Goal: Task Accomplishment & Management: Use online tool/utility

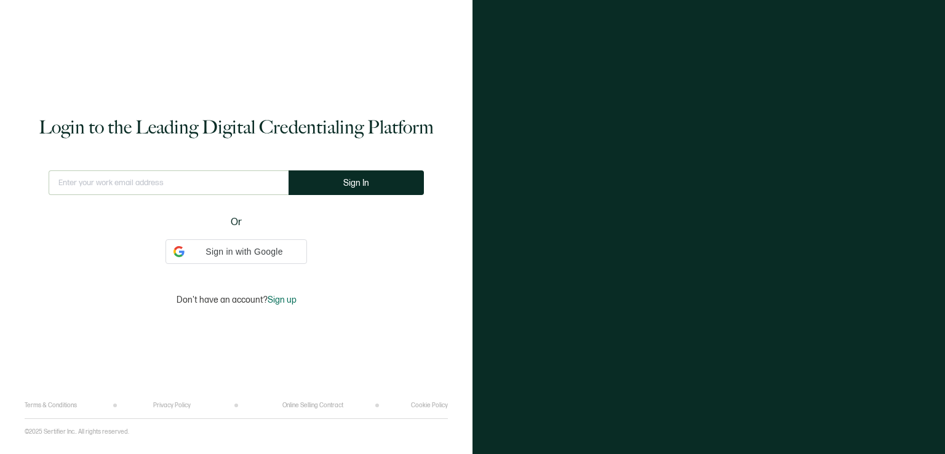
type input "[EMAIL_ADDRESS][DOMAIN_NAME]"
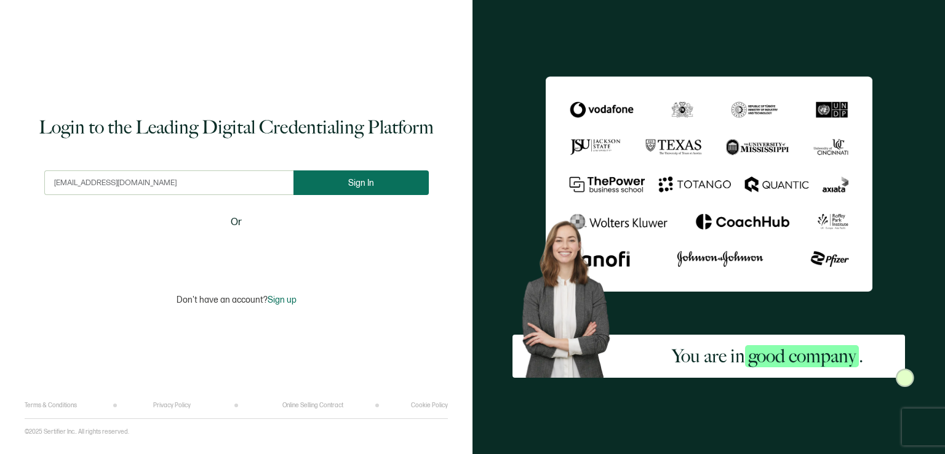
click at [356, 185] on span "Sign In" at bounding box center [361, 182] width 26 height 9
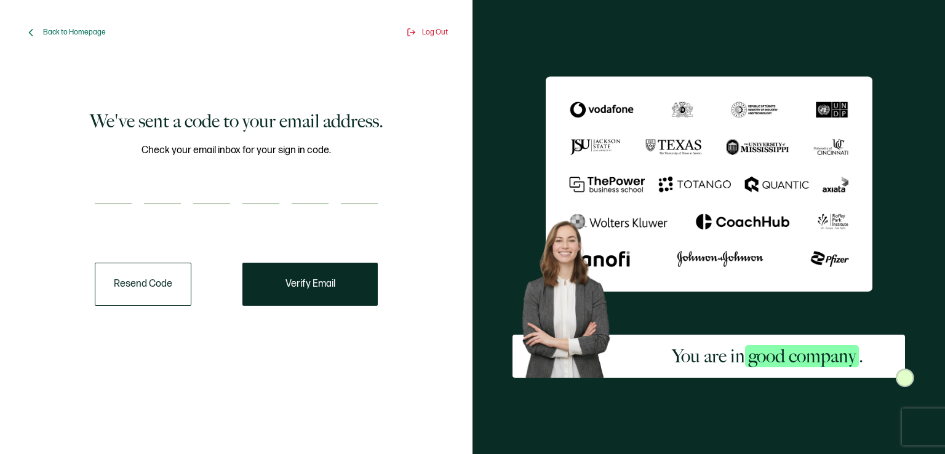
paste input "5"
type input "5"
type input "2"
type input "7"
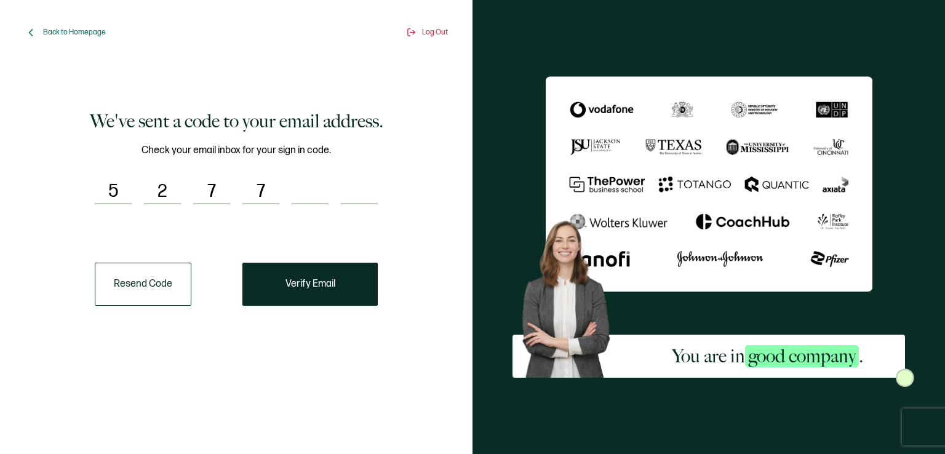
type input "6"
type input "1"
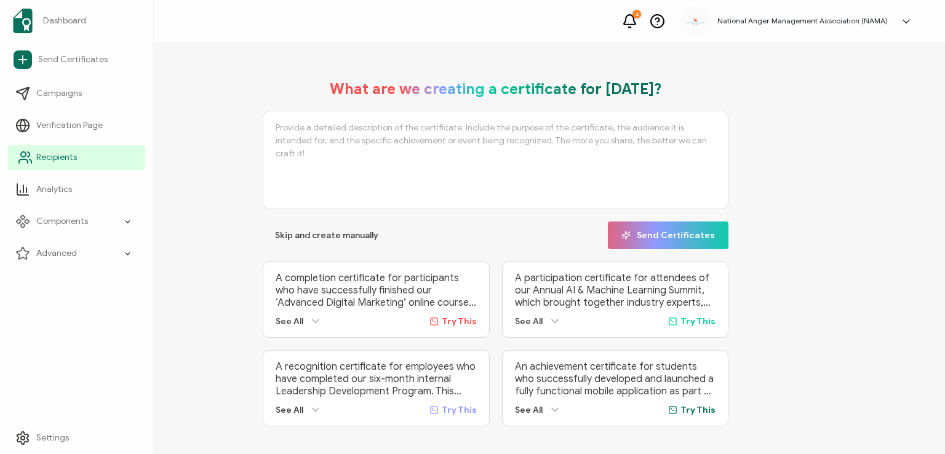
click at [38, 153] on span "Recipients" at bounding box center [56, 157] width 41 height 12
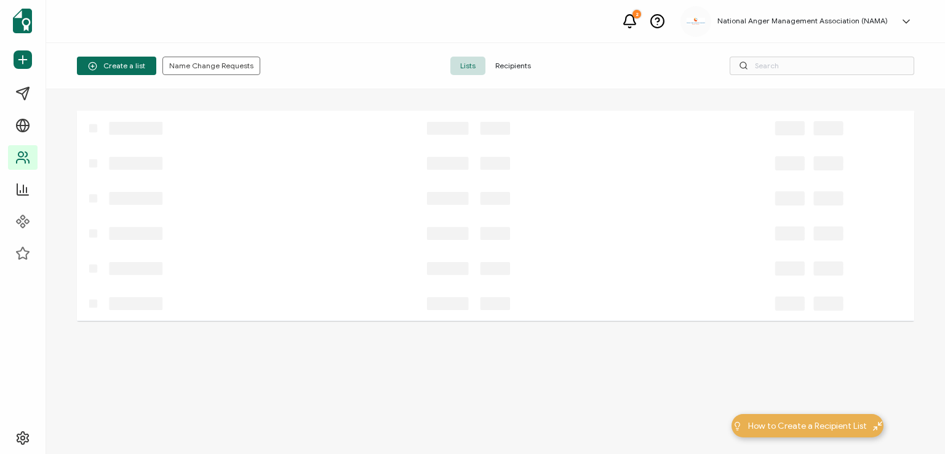
drag, startPoint x: 505, startPoint y: 61, endPoint x: 495, endPoint y: 64, distance: 10.9
click at [504, 62] on span "Recipients" at bounding box center [512, 66] width 55 height 18
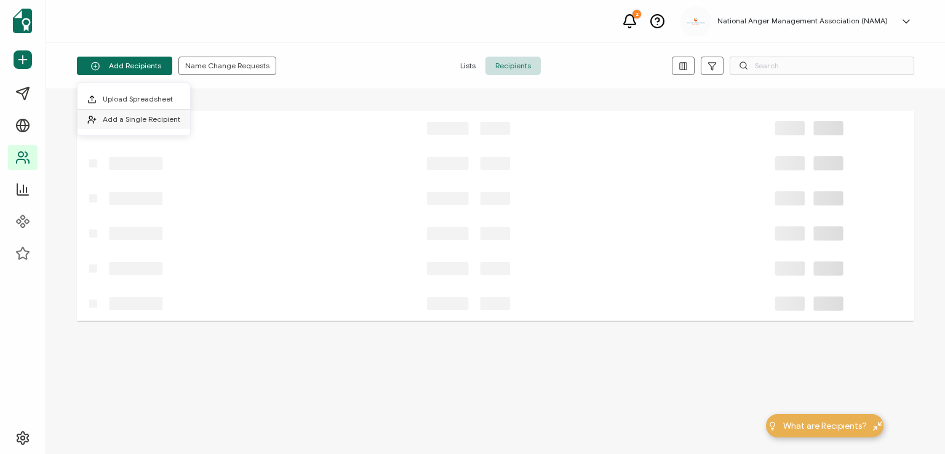
click at [138, 121] on span "Add a Single Recipient" at bounding box center [142, 118] width 78 height 9
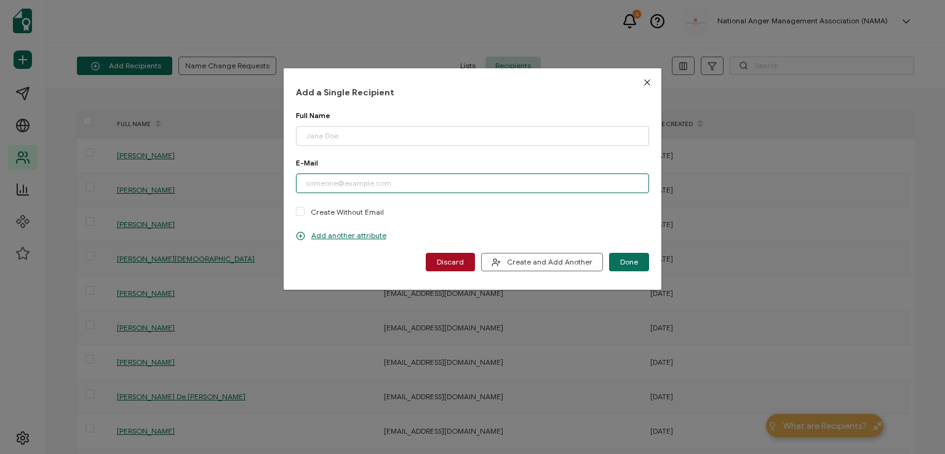
paste input "[EMAIL_ADDRESS][DOMAIN_NAME]"
type input "[EMAIL_ADDRESS][DOMAIN_NAME]"
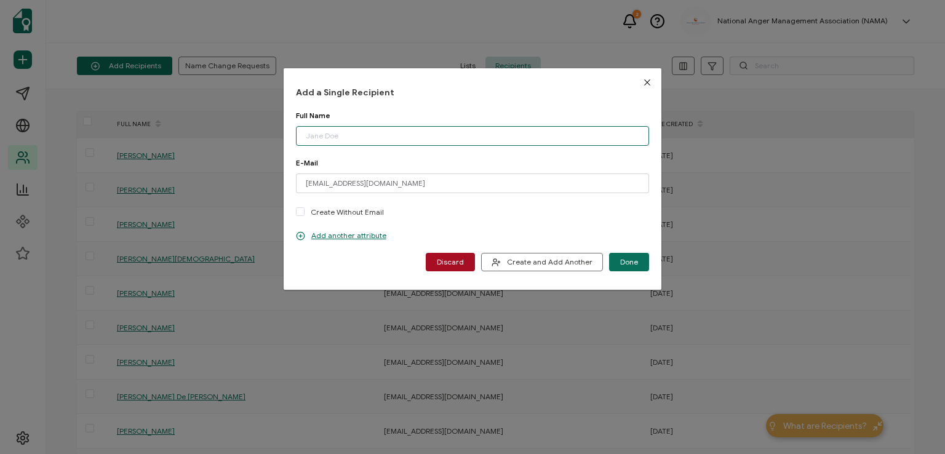
paste input "[PERSON_NAME]"
type input "[PERSON_NAME]"
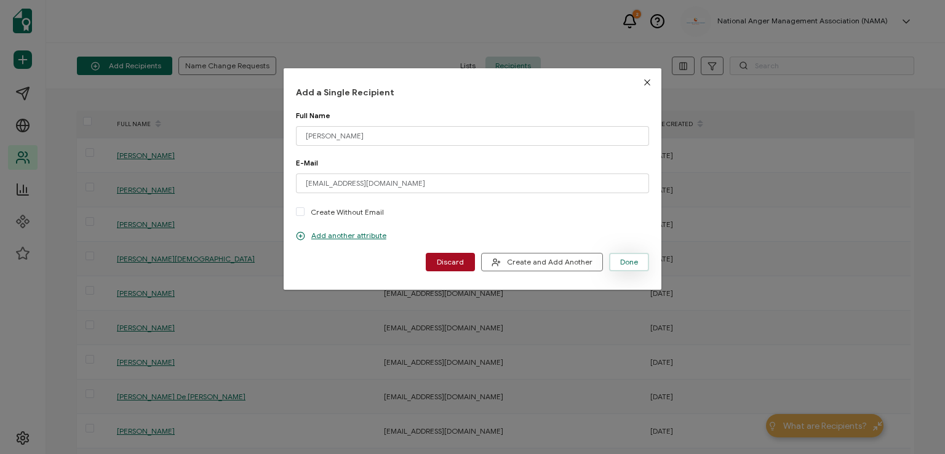
click at [628, 261] on span "Done" at bounding box center [629, 261] width 18 height 7
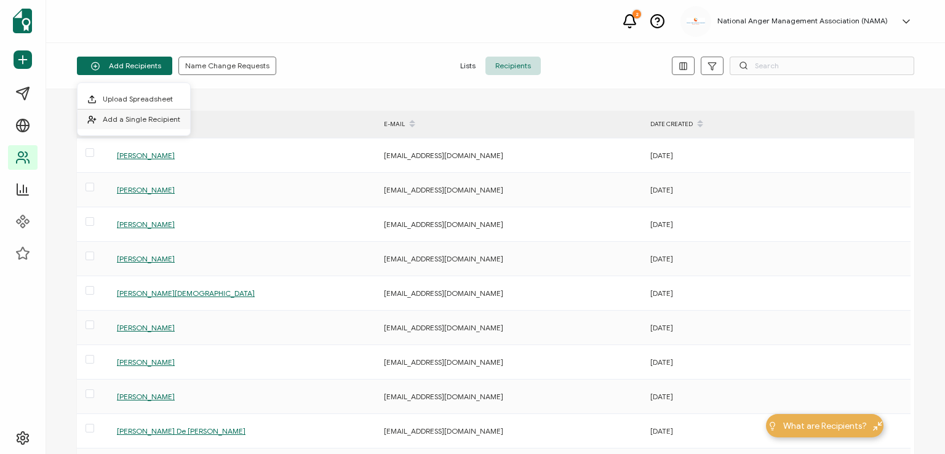
click at [147, 114] on span "Add a Single Recipient" at bounding box center [142, 118] width 78 height 9
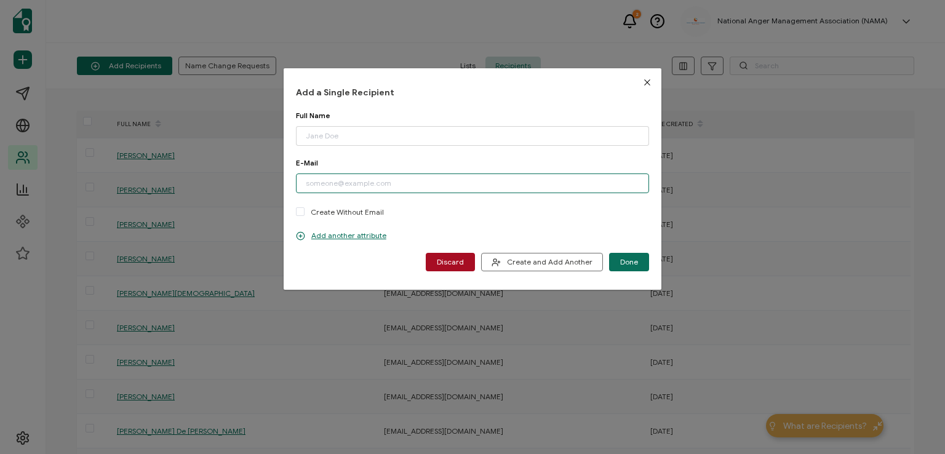
paste input "[EMAIL_ADDRESS][DOMAIN_NAME]"
type input "[EMAIL_ADDRESS][DOMAIN_NAME]"
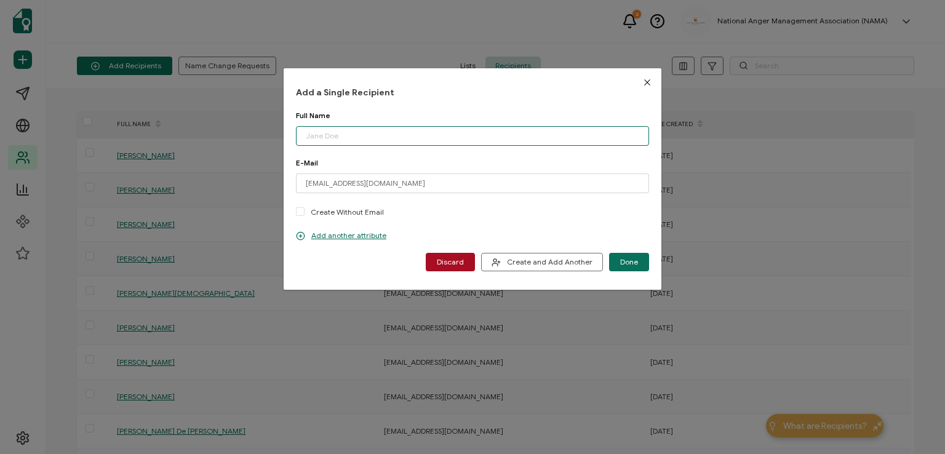
paste input "[PERSON_NAME]"
type input "[PERSON_NAME]"
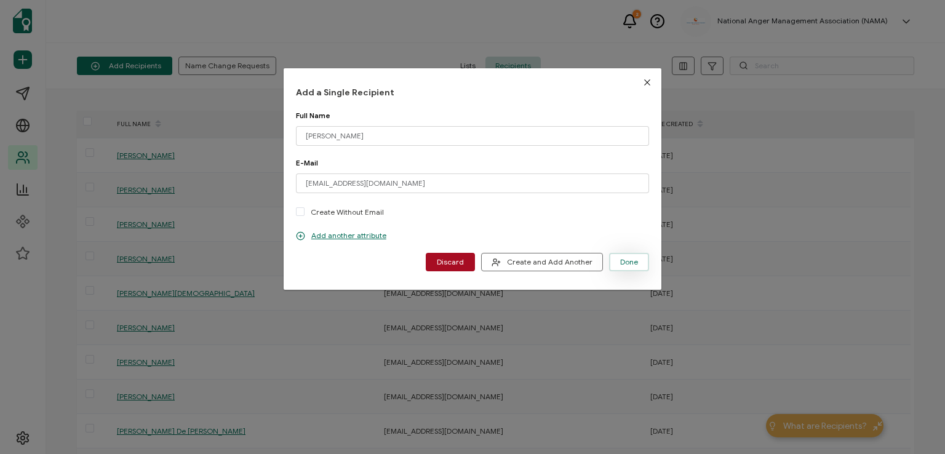
click at [621, 260] on span "Done" at bounding box center [629, 261] width 18 height 7
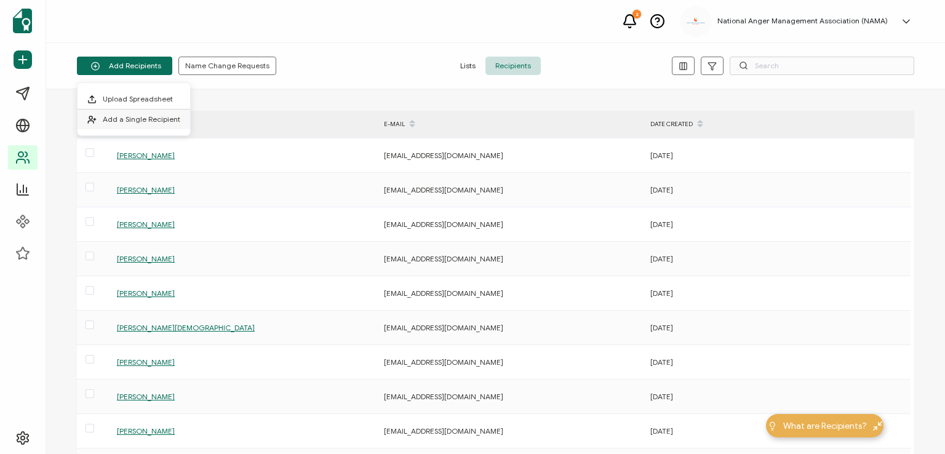
click at [149, 123] on span "Add a Single Recipient" at bounding box center [142, 118] width 78 height 9
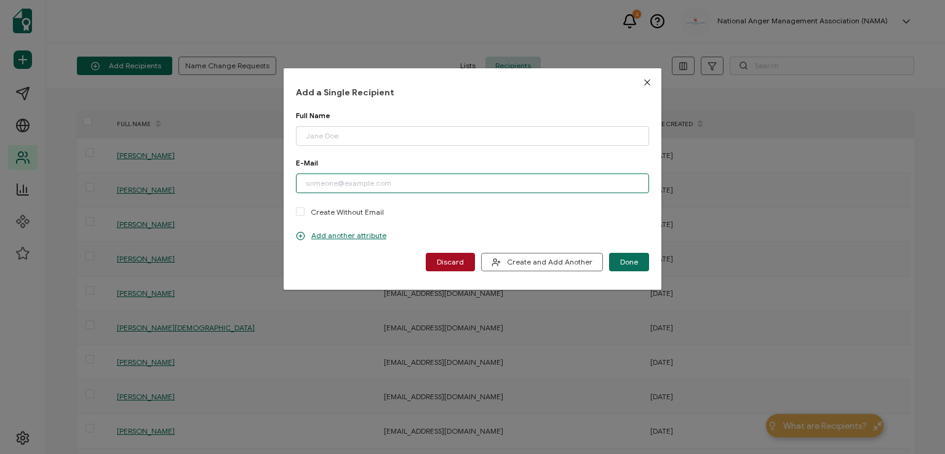
paste input "[EMAIL_ADDRESS][DOMAIN_NAME]"
type input "[EMAIL_ADDRESS][DOMAIN_NAME]"
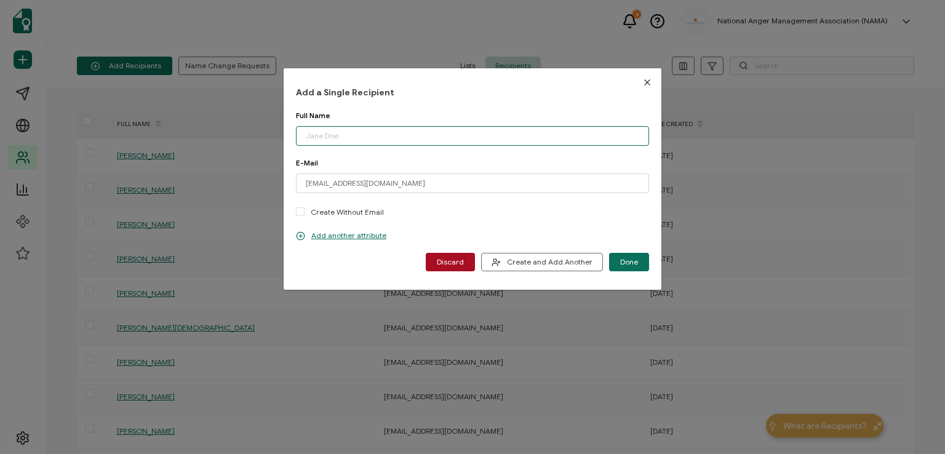
paste input "[PERSON_NAME]"
type input "[PERSON_NAME]"
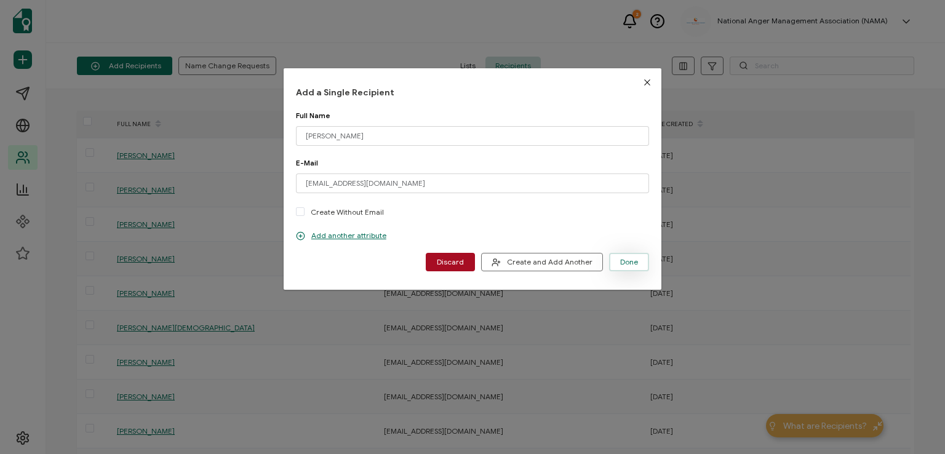
click at [621, 261] on span "Done" at bounding box center [629, 261] width 18 height 7
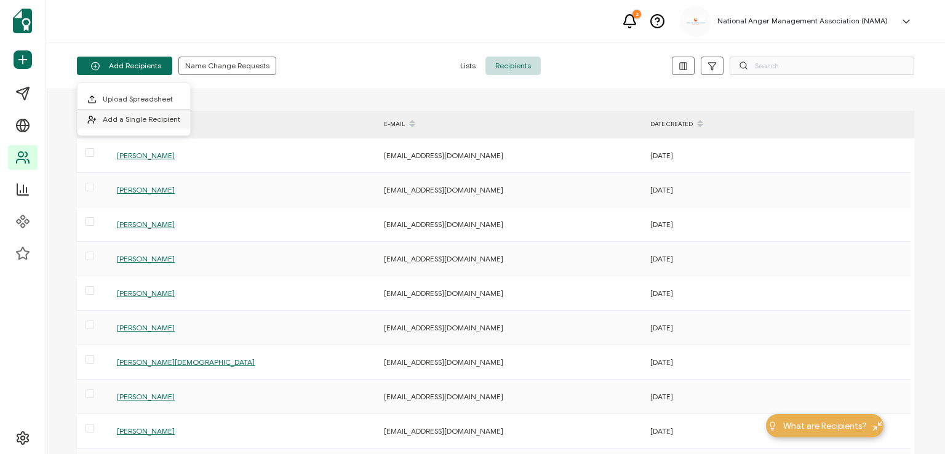
click at [141, 119] on span "Add a Single Recipient" at bounding box center [142, 118] width 78 height 9
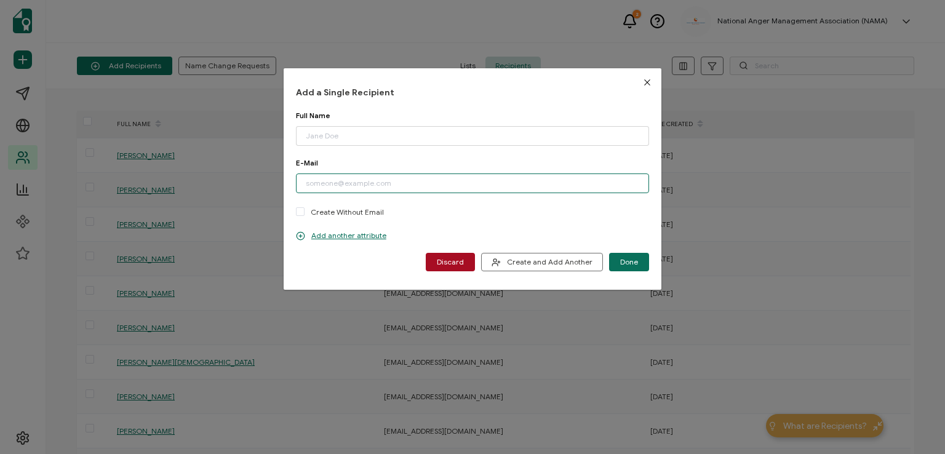
paste input "[EMAIL_ADDRESS][DOMAIN_NAME]"
type input "[EMAIL_ADDRESS][DOMAIN_NAME]"
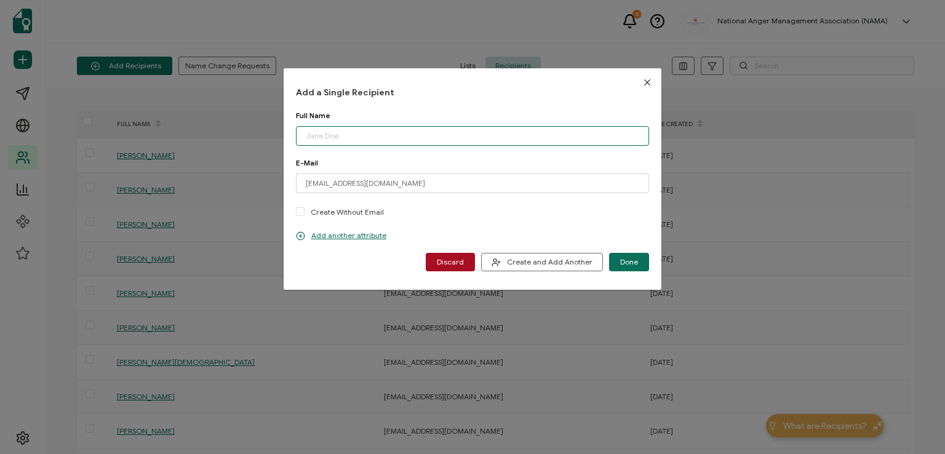
paste input "[PERSON_NAME]"
type input "[PERSON_NAME]"
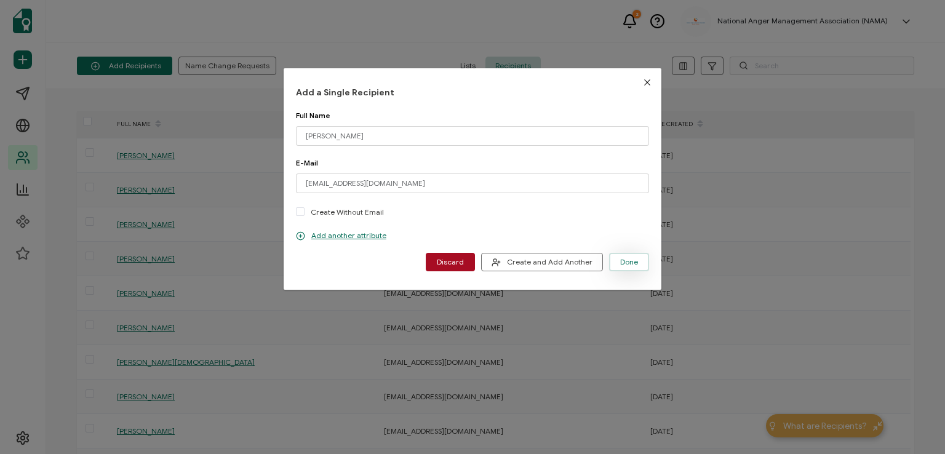
click at [620, 258] on span "Done" at bounding box center [629, 261] width 18 height 7
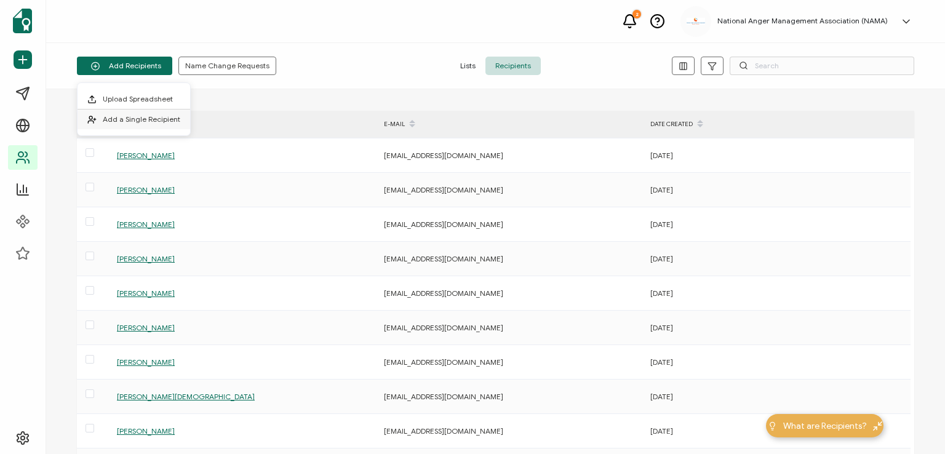
click at [120, 124] on li "Add a Single Recipient" at bounding box center [134, 119] width 113 height 20
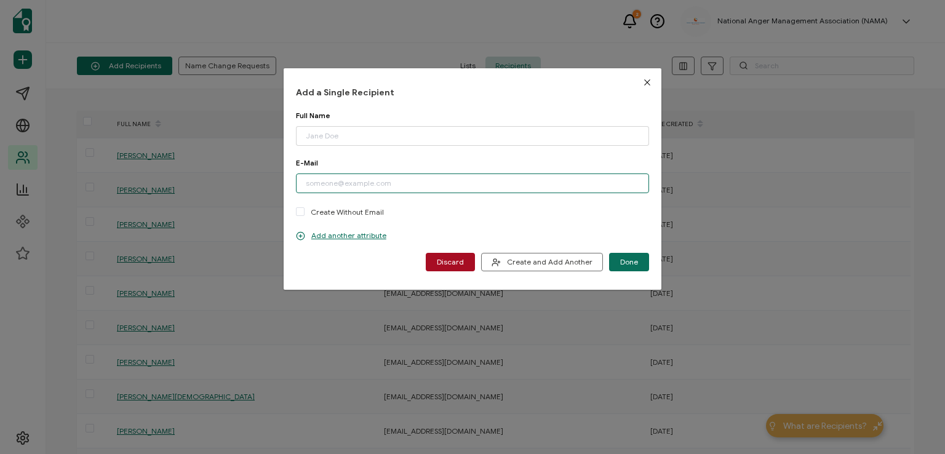
paste input "[PERSON_NAME][EMAIL_ADDRESS][DOMAIN_NAME]"
type input "[PERSON_NAME][EMAIL_ADDRESS][DOMAIN_NAME]"
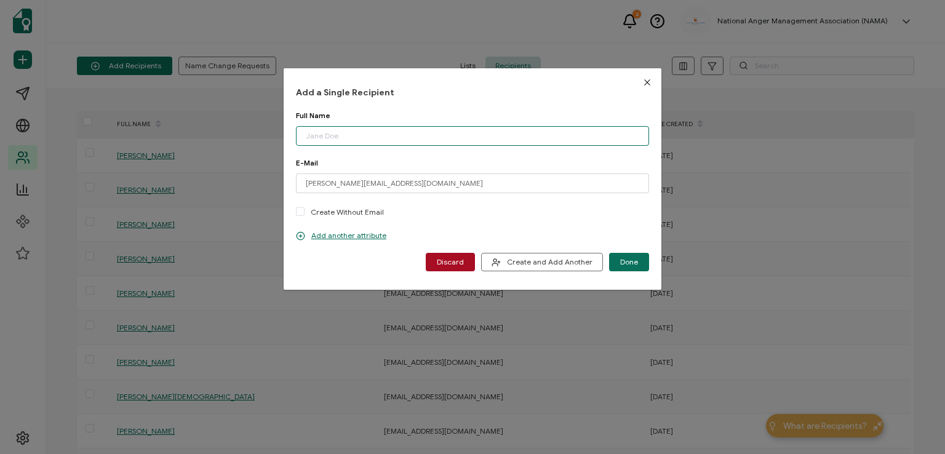
paste input "[PERSON_NAME]"
type input "[PERSON_NAME]"
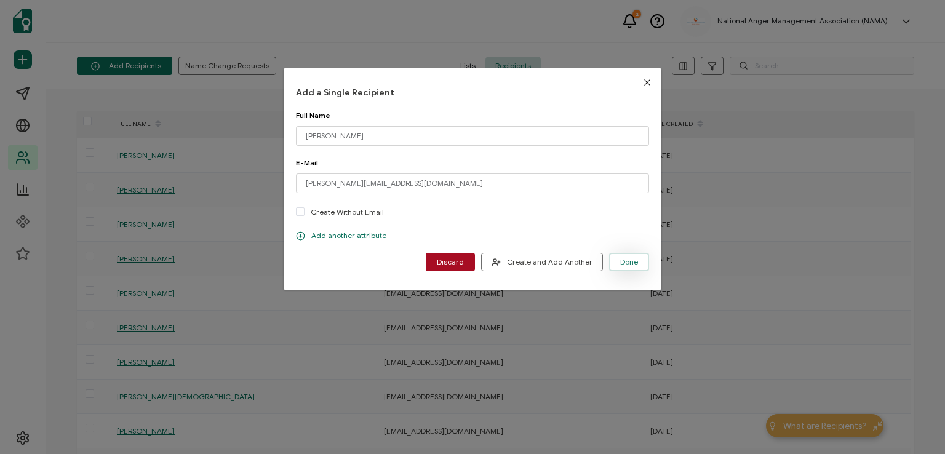
click at [622, 258] on span "Done" at bounding box center [629, 261] width 18 height 7
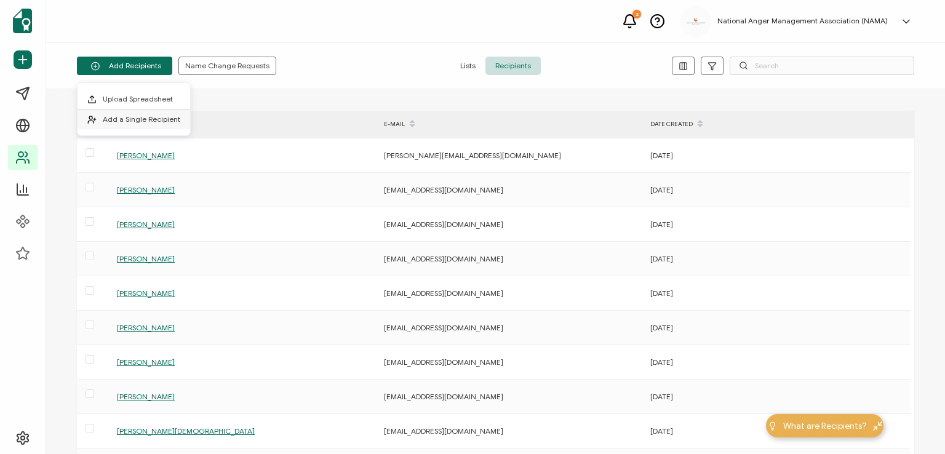
click at [144, 118] on span "Add a Single Recipient" at bounding box center [142, 118] width 78 height 9
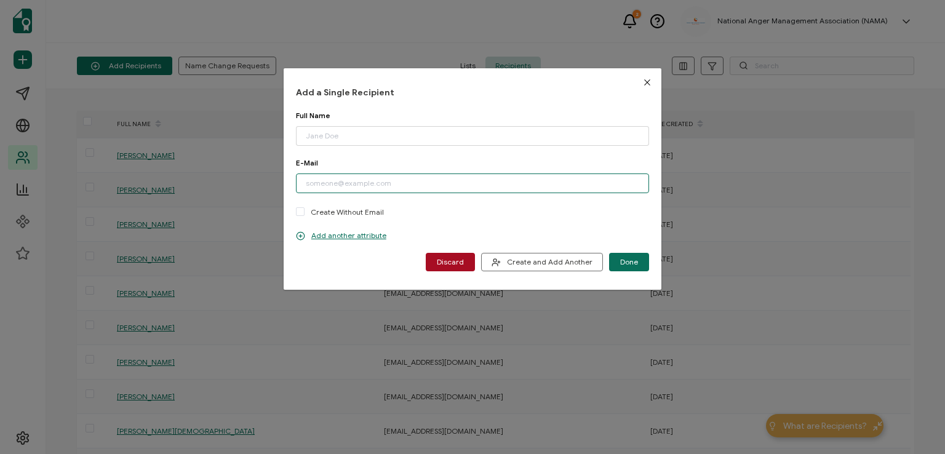
paste input "[EMAIL_ADDRESS][DOMAIN_NAME]"
type input "[EMAIL_ADDRESS][DOMAIN_NAME]"
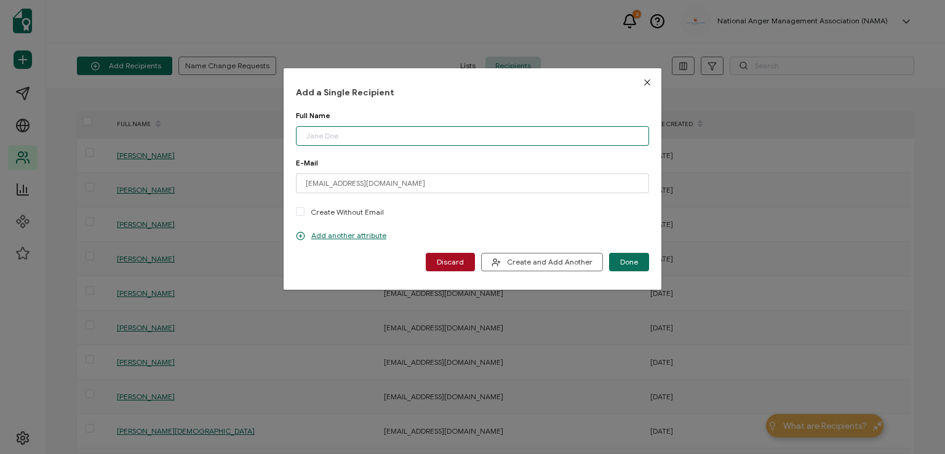
paste input "[PERSON_NAME]"
type input "[PERSON_NAME]"
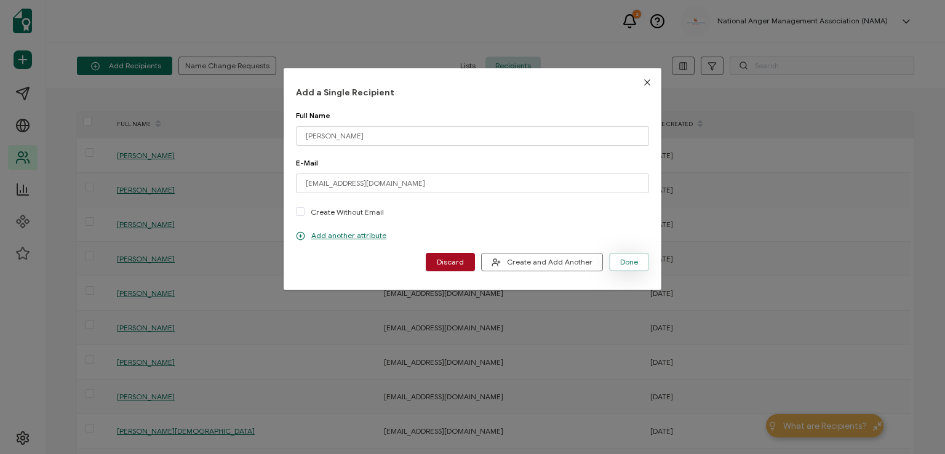
click at [626, 256] on button "Done" at bounding box center [629, 262] width 40 height 18
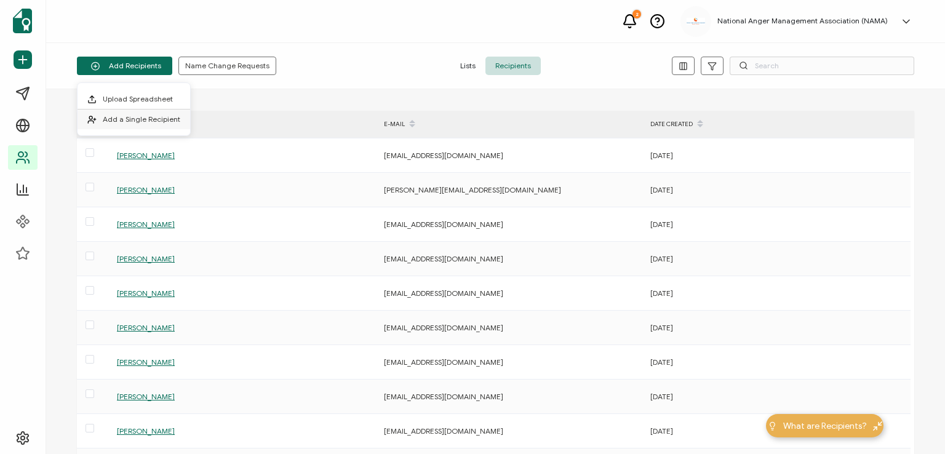
click at [137, 116] on span "Add a Single Recipient" at bounding box center [142, 118] width 78 height 9
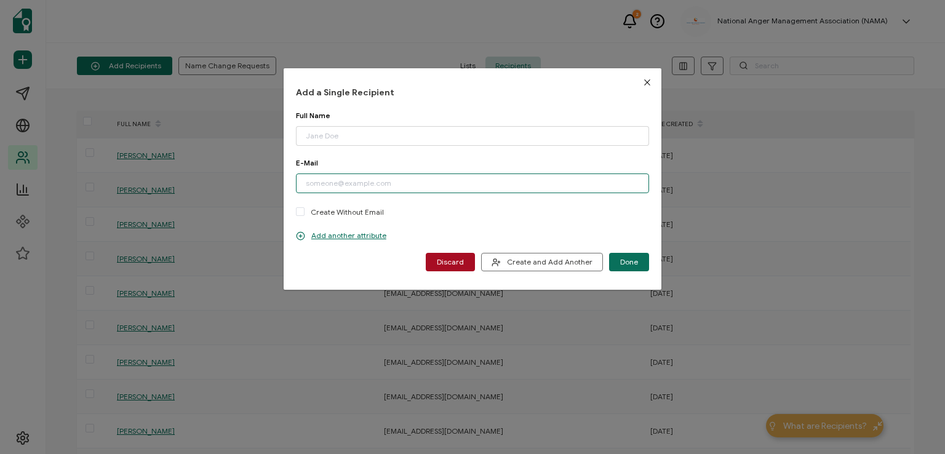
paste input "[EMAIL_ADDRESS][DOMAIN_NAME]"
type input "[EMAIL_ADDRESS][DOMAIN_NAME]"
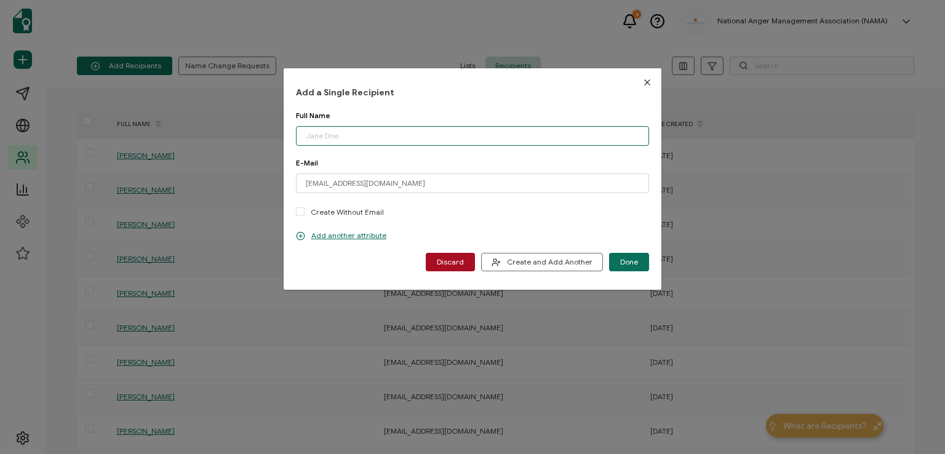
paste input "[PERSON_NAME]"
type input "[PERSON_NAME]"
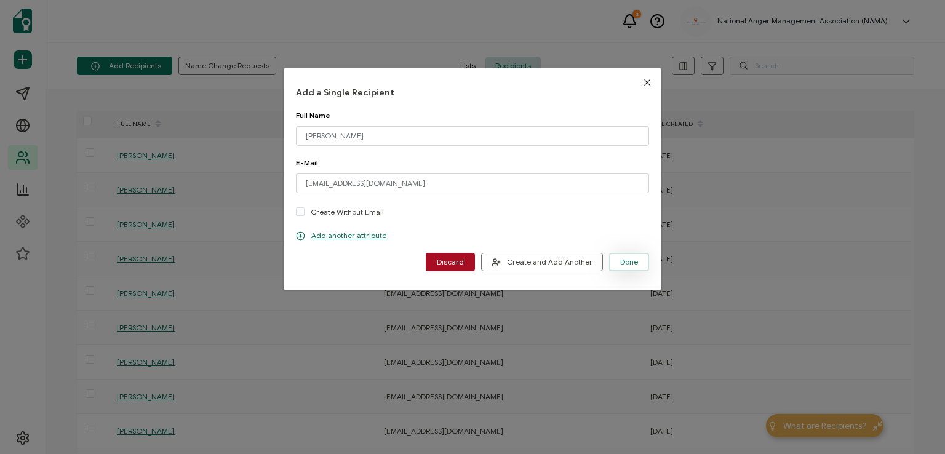
click at [625, 261] on span "Done" at bounding box center [629, 261] width 18 height 7
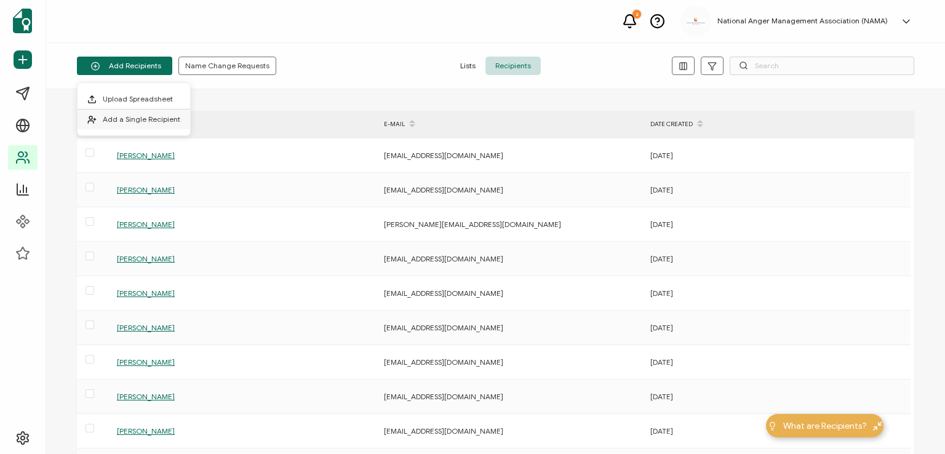
click at [133, 118] on span "Add a Single Recipient" at bounding box center [142, 118] width 78 height 9
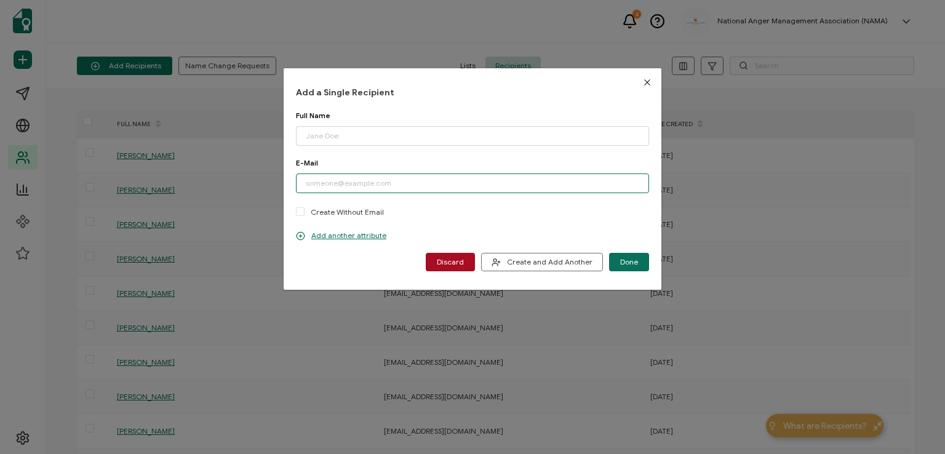
paste input "[EMAIL_ADDRESS][DOMAIN_NAME]"
type input "[EMAIL_ADDRESS][DOMAIN_NAME]"
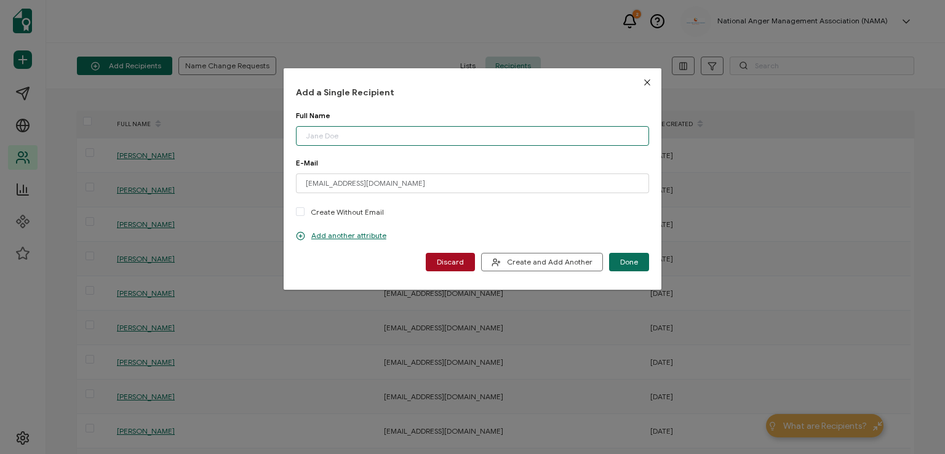
paste input "[PERSON_NAME]"
type input "[PERSON_NAME]"
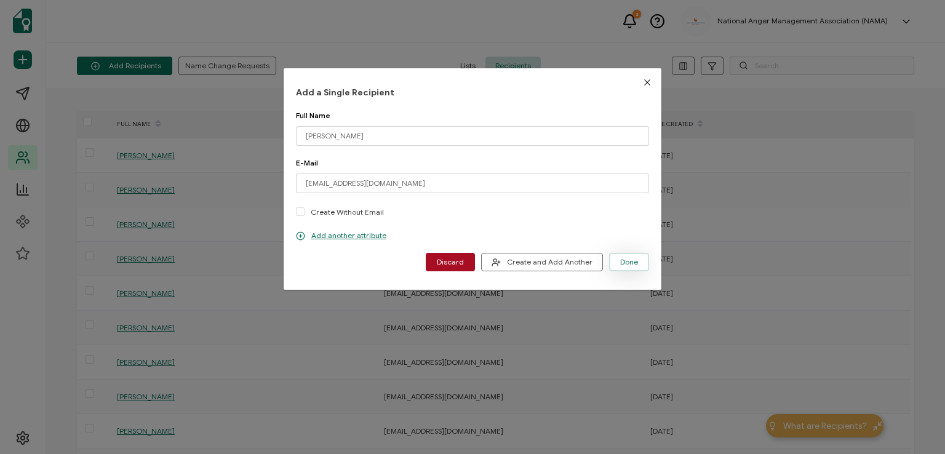
click at [633, 260] on span "Done" at bounding box center [629, 261] width 18 height 7
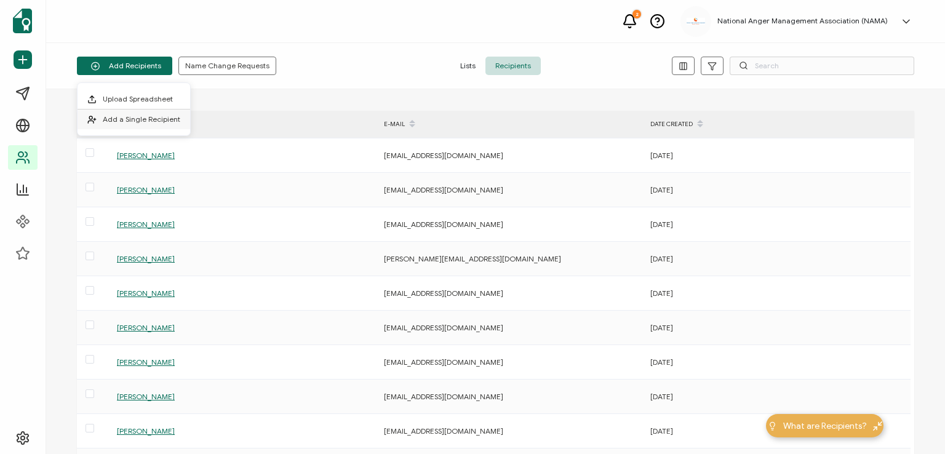
click at [140, 121] on span "Add a Single Recipient" at bounding box center [142, 118] width 78 height 9
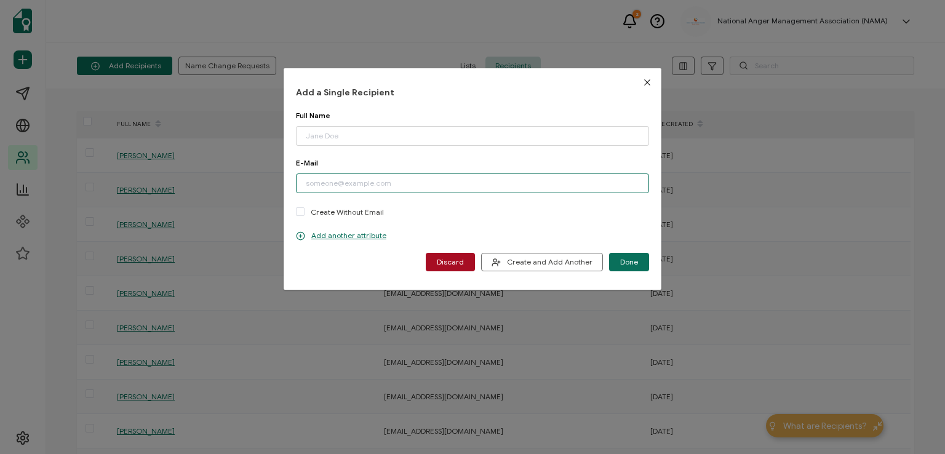
paste input "[EMAIL_ADDRESS][PERSON_NAME][DOMAIN_NAME]"
type input "[EMAIL_ADDRESS][PERSON_NAME][DOMAIN_NAME]"
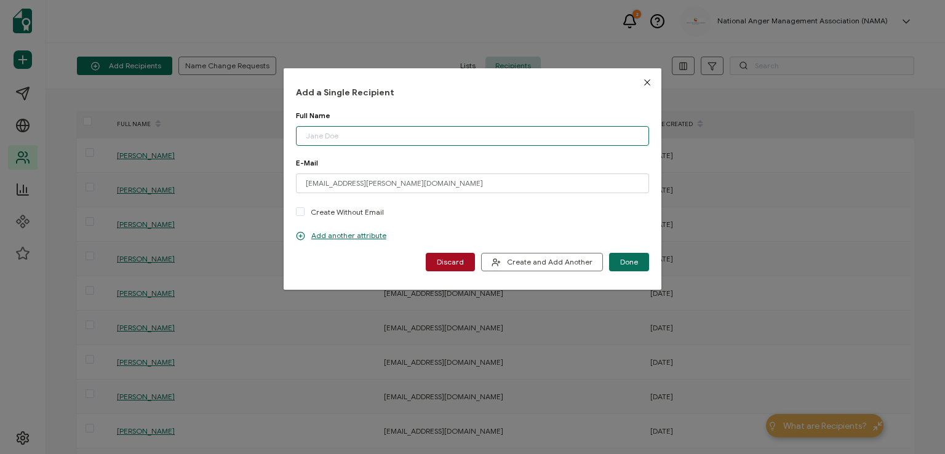
paste input "[PERSON_NAME]"
type input "[PERSON_NAME]"
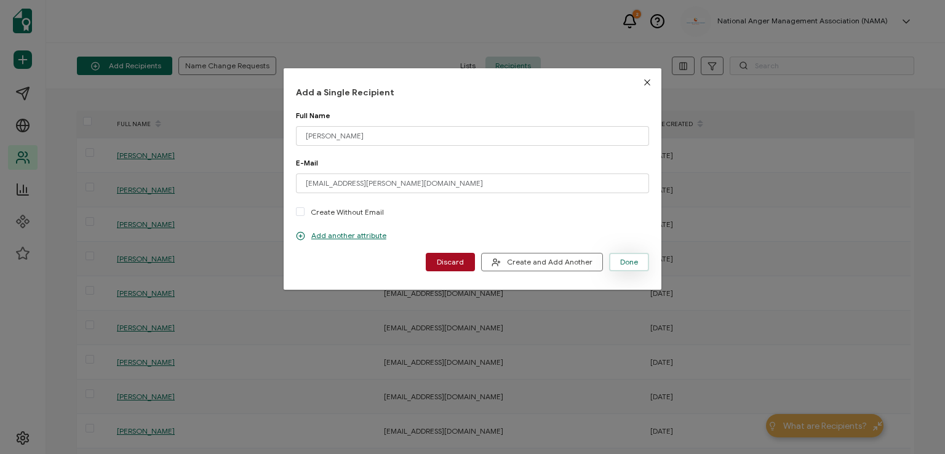
click at [620, 258] on span "Done" at bounding box center [629, 261] width 18 height 7
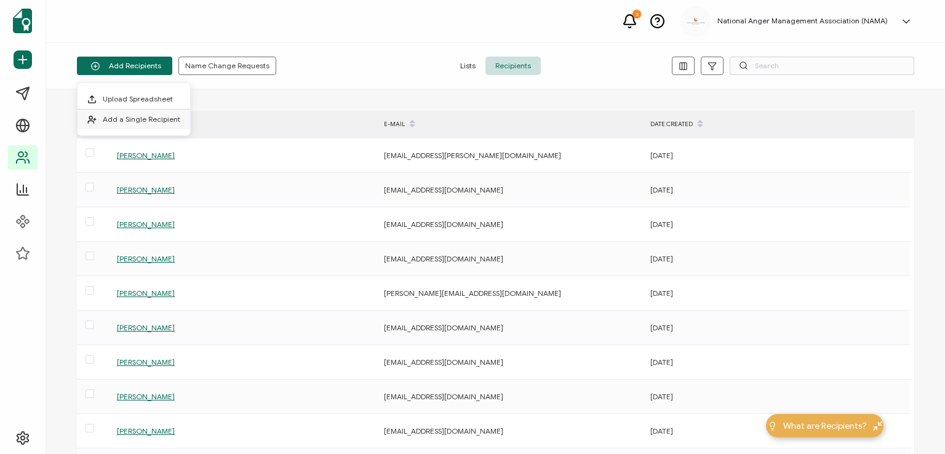
click at [132, 114] on span "Add a Single Recipient" at bounding box center [142, 118] width 78 height 9
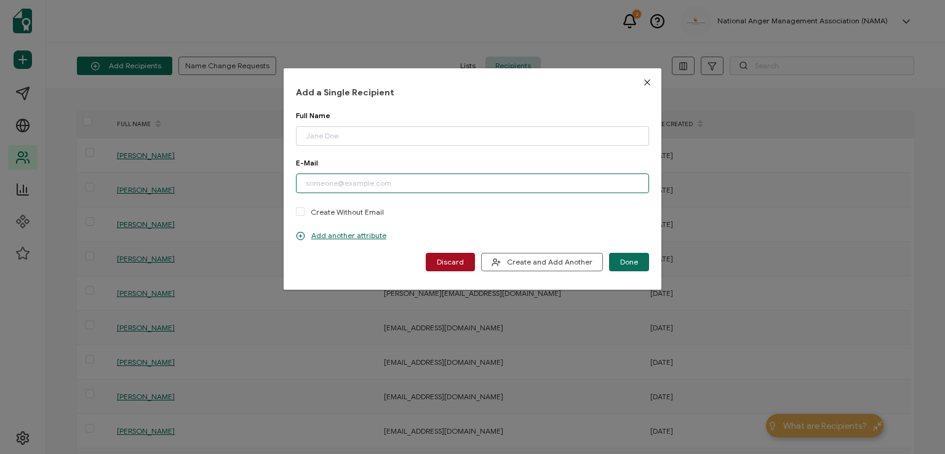
paste input "[EMAIL_ADDRESS][DOMAIN_NAME]"
type input "[EMAIL_ADDRESS][DOMAIN_NAME]"
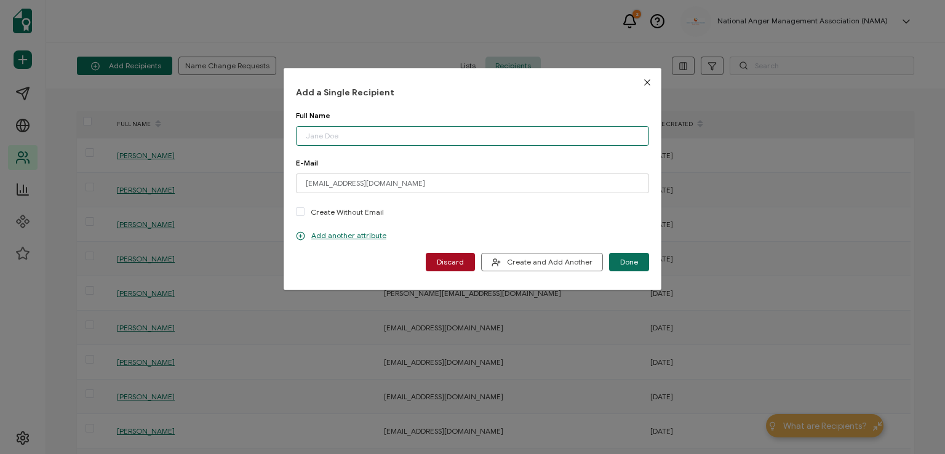
paste input "[PERSON_NAME]"
type input "[PERSON_NAME]"
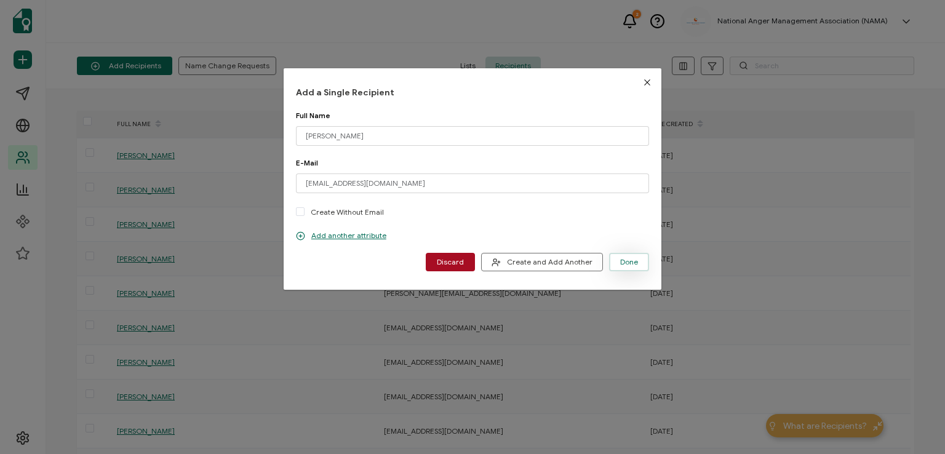
click at [618, 255] on button "Done" at bounding box center [629, 262] width 40 height 18
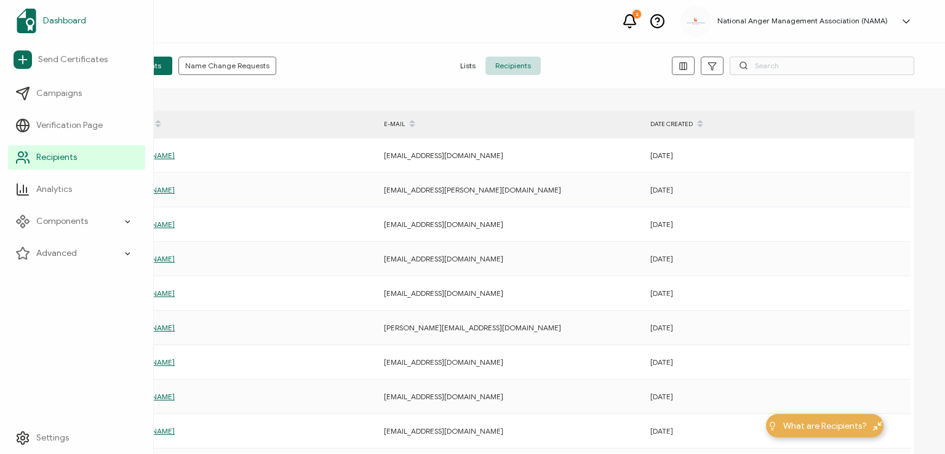
click at [63, 15] on span "Dashboard" at bounding box center [64, 21] width 43 height 12
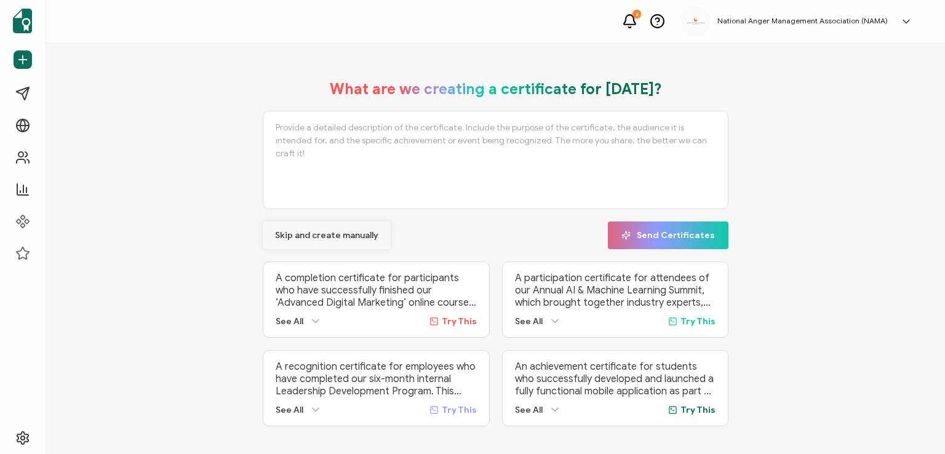
click at [314, 231] on span "Skip and create manually" at bounding box center [326, 235] width 103 height 9
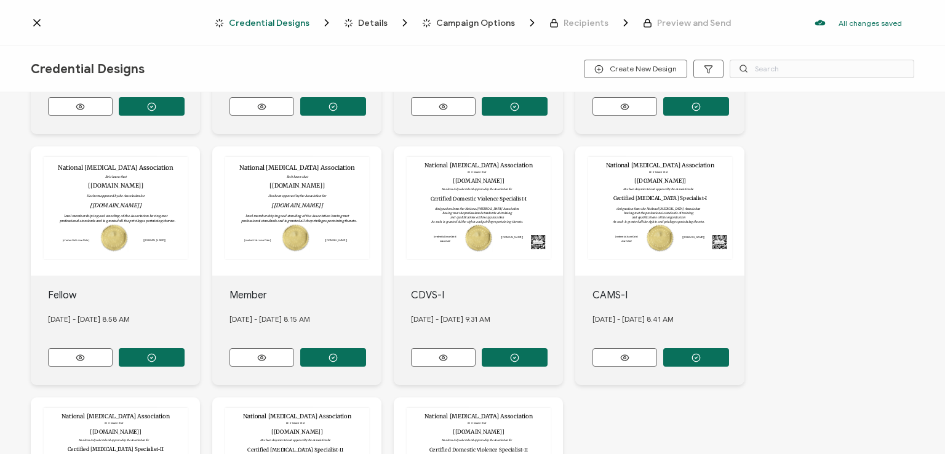
scroll to position [246, 0]
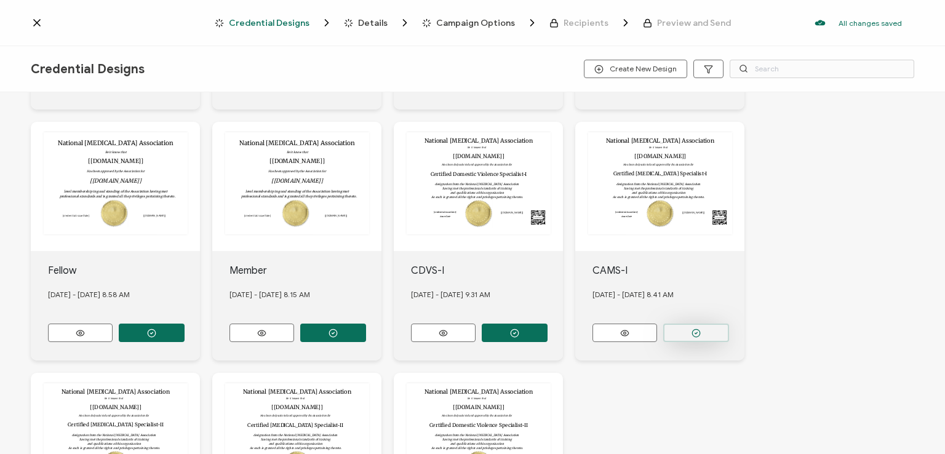
click at [185, 91] on button "button" at bounding box center [152, 82] width 66 height 18
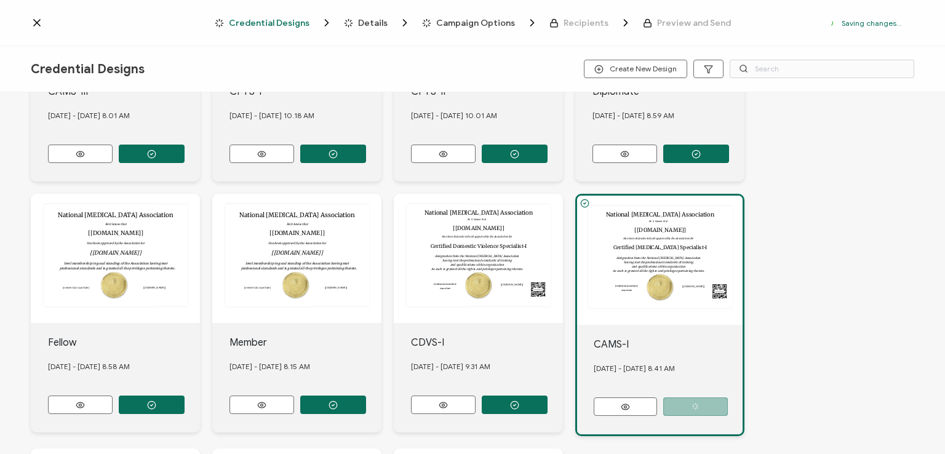
scroll to position [317, 0]
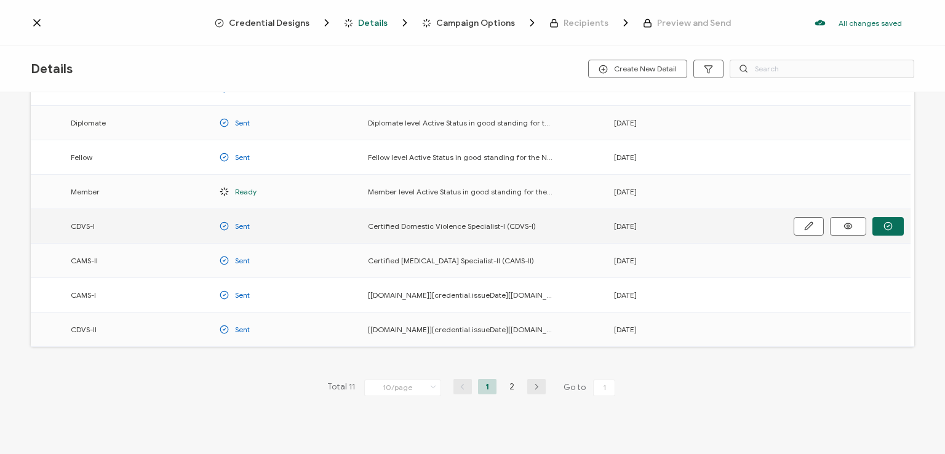
scroll to position [162, 0]
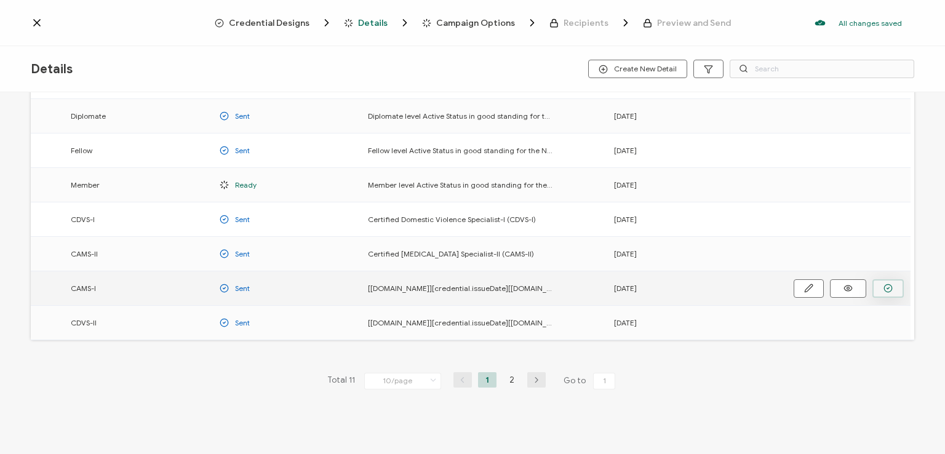
click at [0, 0] on icon "button" at bounding box center [0, 0] width 0 height 0
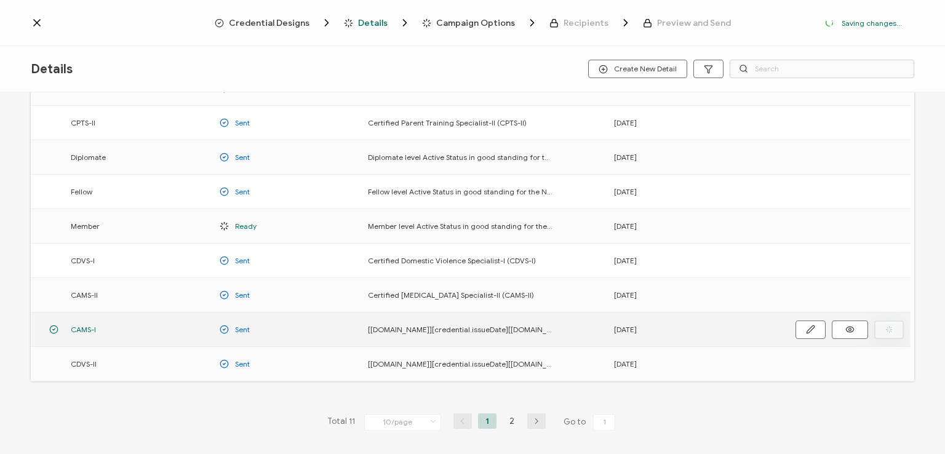
scroll to position [202, 0]
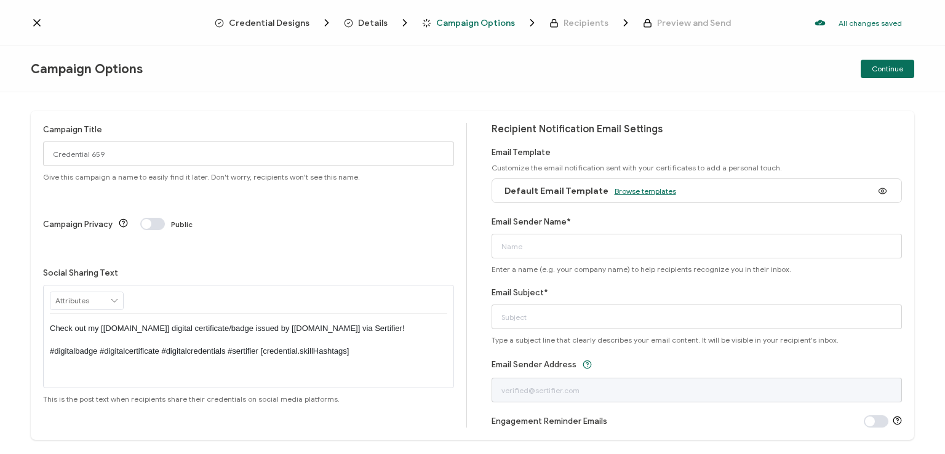
click at [621, 191] on span "Browse templates" at bounding box center [645, 190] width 62 height 9
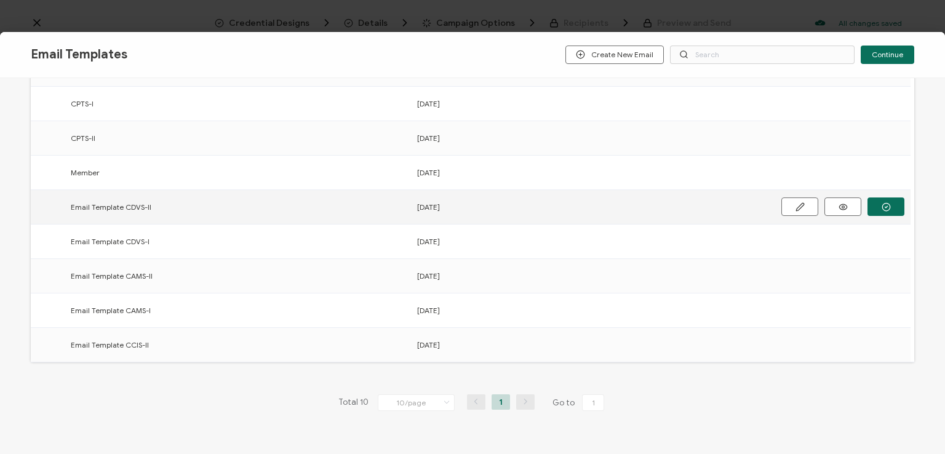
scroll to position [191, 0]
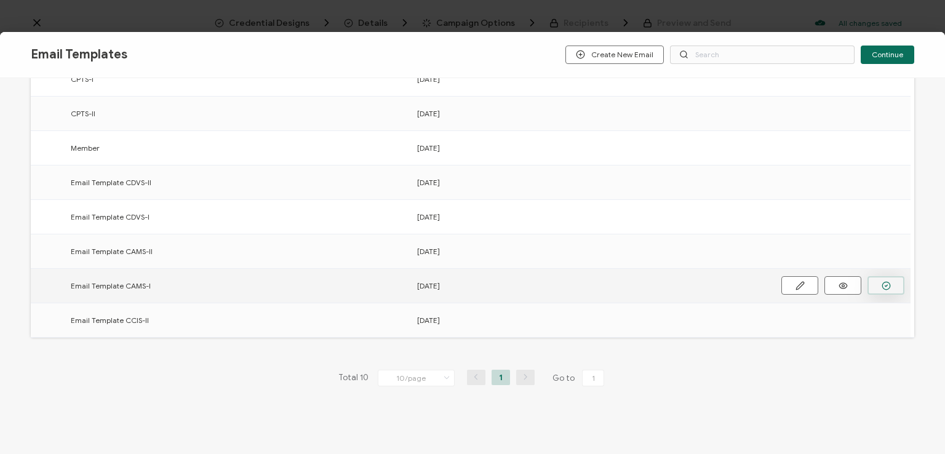
click at [0, 0] on circle "button" at bounding box center [0, 0] width 0 height 0
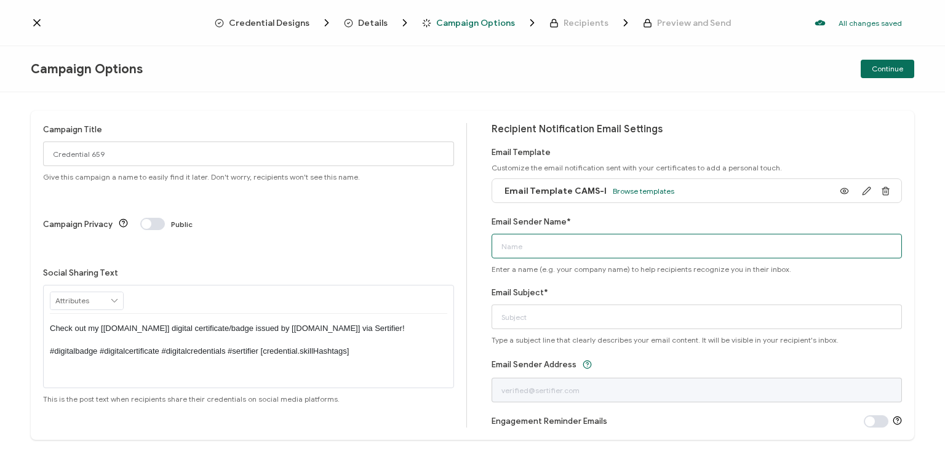
click at [699, 247] on input "Email Sender Name*" at bounding box center [696, 246] width 411 height 25
type input "National [MEDICAL_DATA] Association"
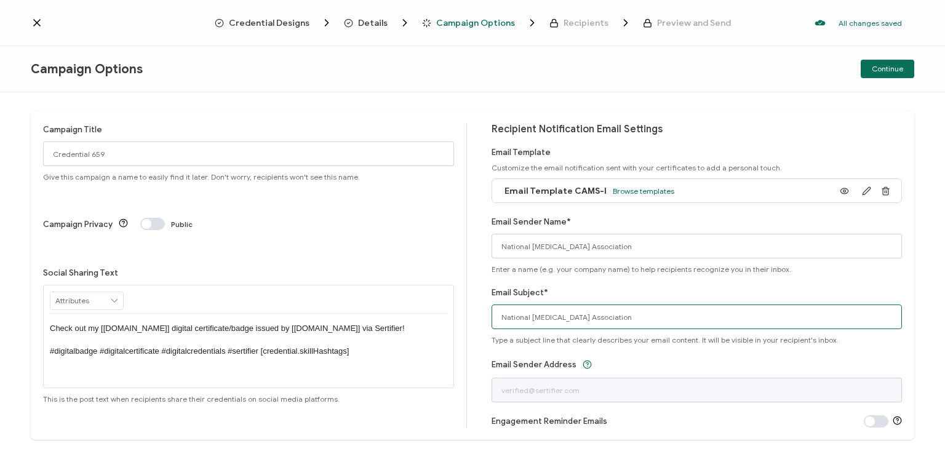
drag, startPoint x: 653, startPoint y: 316, endPoint x: 497, endPoint y: 334, distance: 157.3
click at [497, 334] on div "Email Subject* National [MEDICAL_DATA] Association Type a subject line that cle…" at bounding box center [696, 315] width 411 height 58
type input "CAMS-I digital certificate"
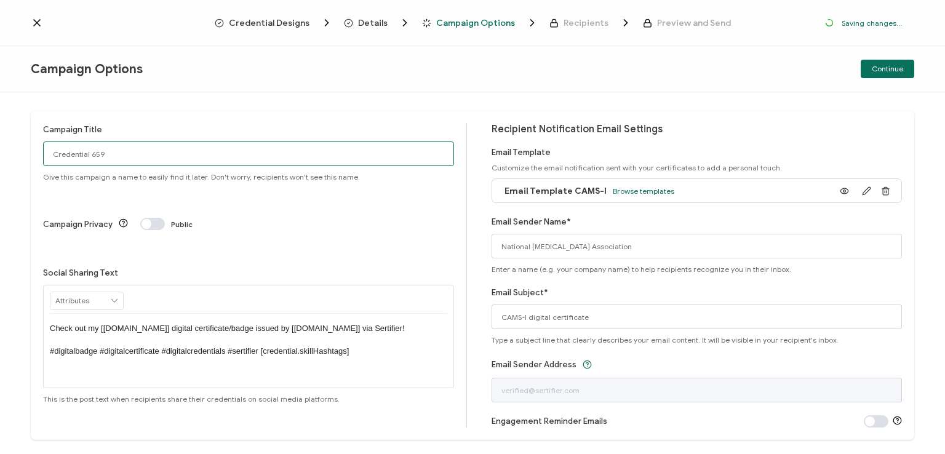
drag, startPoint x: 141, startPoint y: 153, endPoint x: 28, endPoint y: 146, distance: 112.8
click at [28, 146] on div "Campaign Title Credential 659 Give this campaign a name to easily find it later…" at bounding box center [472, 273] width 945 height 362
type input "CAMS-I 10 - [DATE]"
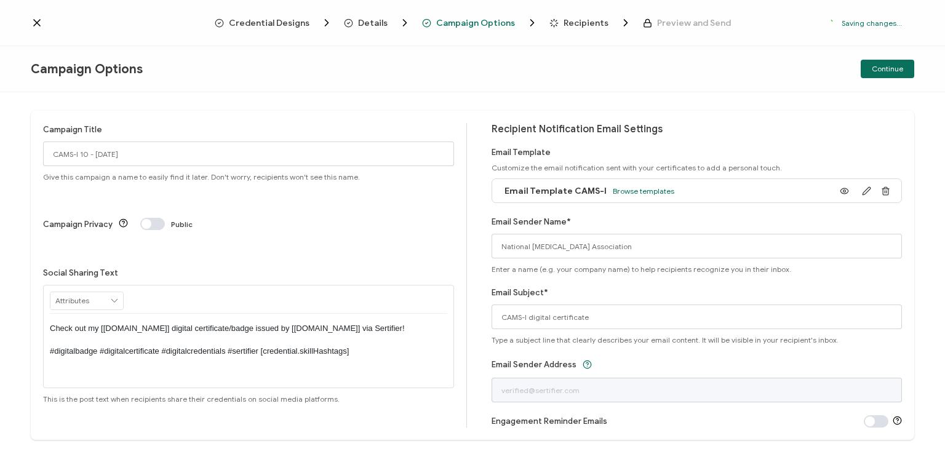
click at [244, 323] on p "Check out my [[DOMAIN_NAME]] digital certificate/badge issued by [[DOMAIN_NAME]…" at bounding box center [248, 340] width 397 height 34
click at [566, 56] on div "Campaign Options Continue" at bounding box center [472, 69] width 945 height 46
click at [891, 68] on span "Continue" at bounding box center [887, 68] width 31 height 7
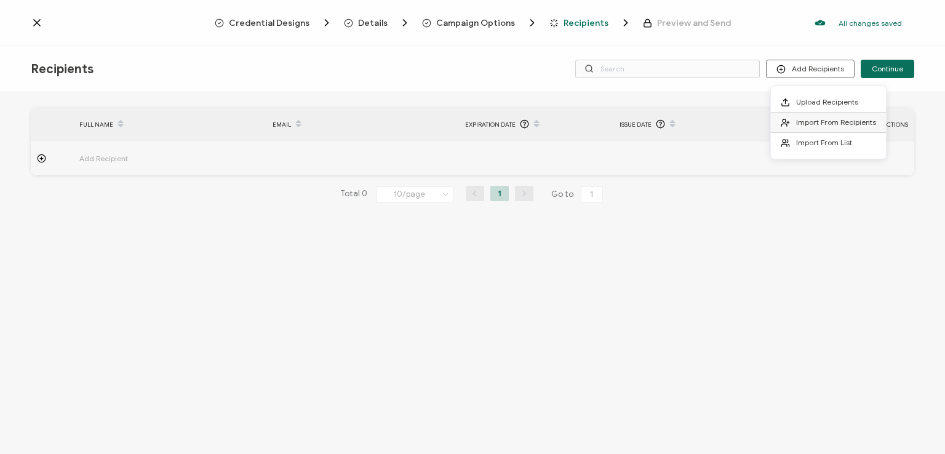
click at [824, 120] on span "Import From Recipients" at bounding box center [836, 121] width 80 height 9
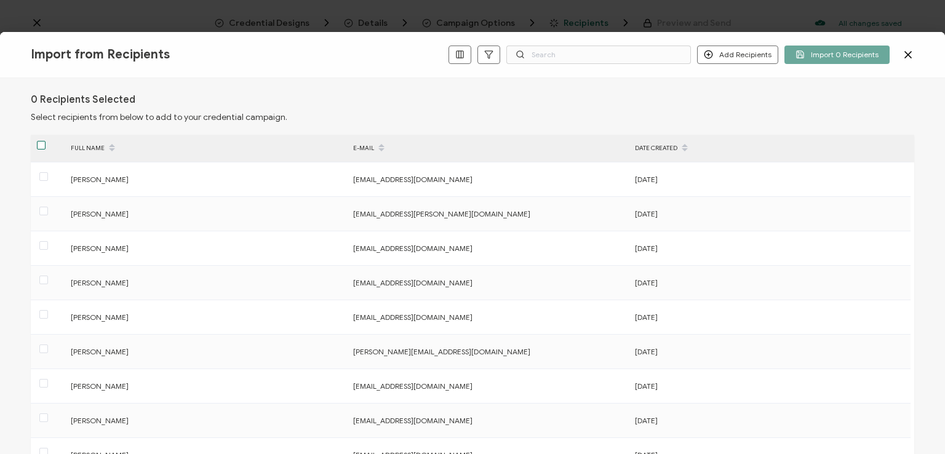
click at [42, 143] on span at bounding box center [41, 145] width 9 height 9
click at [46, 141] on input "checkbox" at bounding box center [46, 141] width 0 height 0
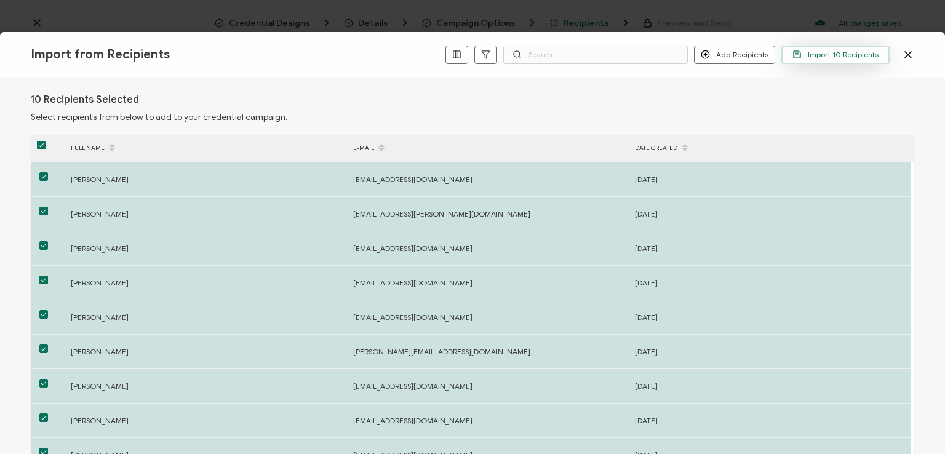
click at [829, 52] on span "Import 10 Recipients" at bounding box center [835, 54] width 86 height 9
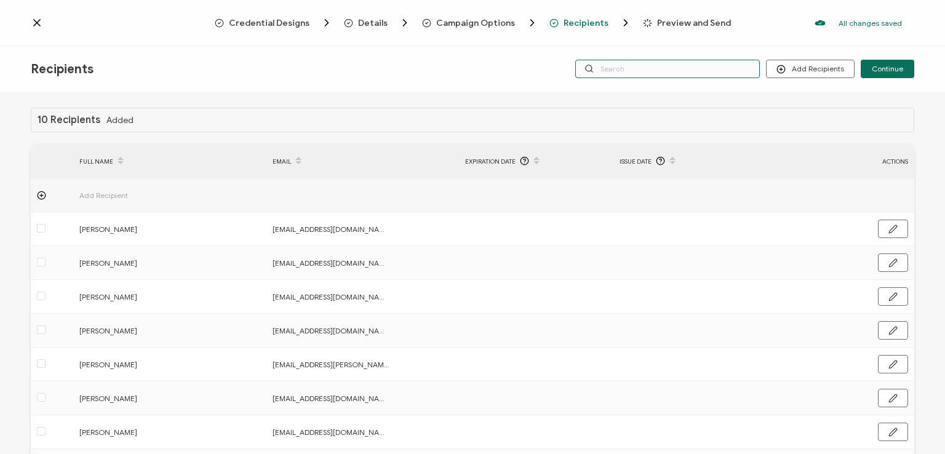
click at [691, 70] on input "text" at bounding box center [667, 69] width 185 height 18
click at [675, 35] on div "Credential Designs Details Campaign Options Recipients Preview and Send All cha…" at bounding box center [472, 23] width 945 height 46
click at [672, 85] on div "Recipients Add Recipients Upload Recipients Import From Recipients Import From …" at bounding box center [472, 69] width 945 height 46
click at [669, 74] on input "text" at bounding box center [667, 69] width 185 height 18
click at [672, 89] on div "Recipients Add Recipients Upload Recipients Import From Recipients Import From …" at bounding box center [472, 69] width 945 height 46
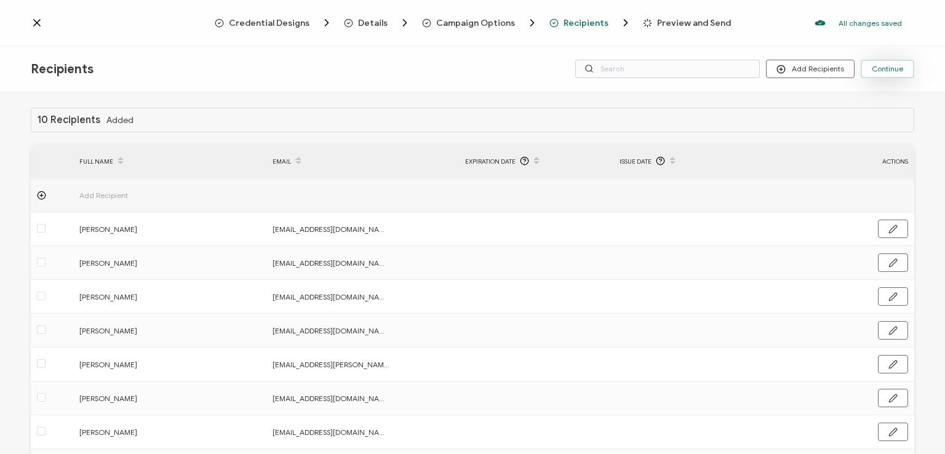
click at [881, 66] on span "Continue" at bounding box center [887, 68] width 31 height 7
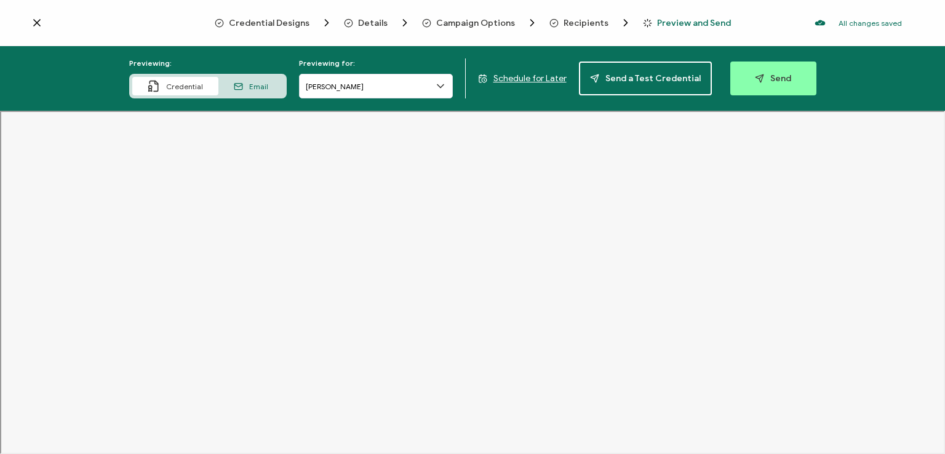
click at [587, 21] on span "Recipients" at bounding box center [585, 22] width 45 height 9
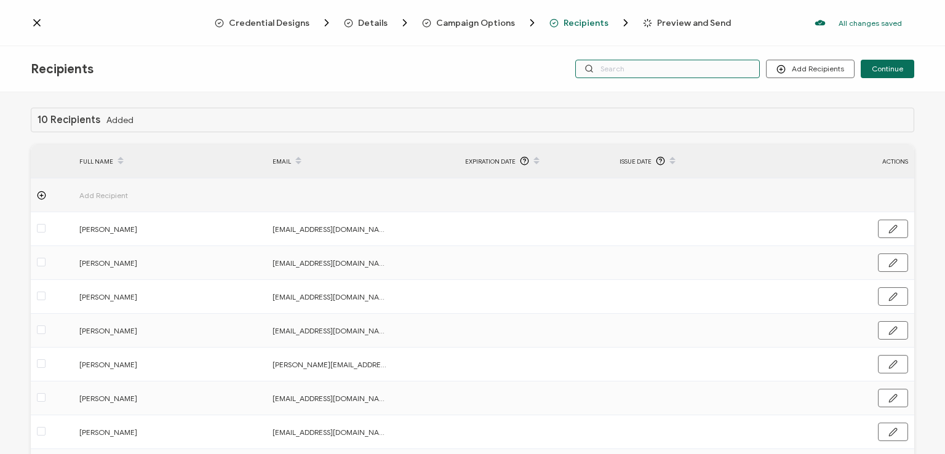
click at [712, 72] on input "text" at bounding box center [667, 69] width 185 height 18
click at [888, 67] on span "Continue" at bounding box center [887, 68] width 31 height 7
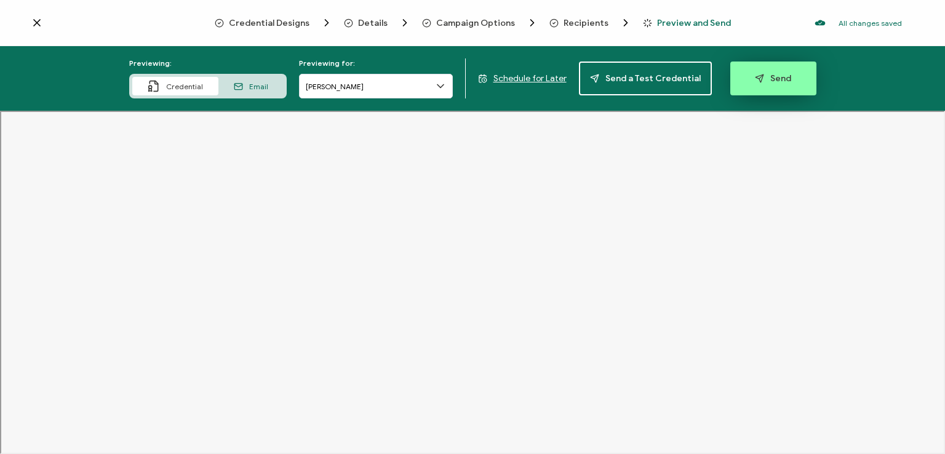
click at [763, 79] on span "Send" at bounding box center [773, 78] width 36 height 9
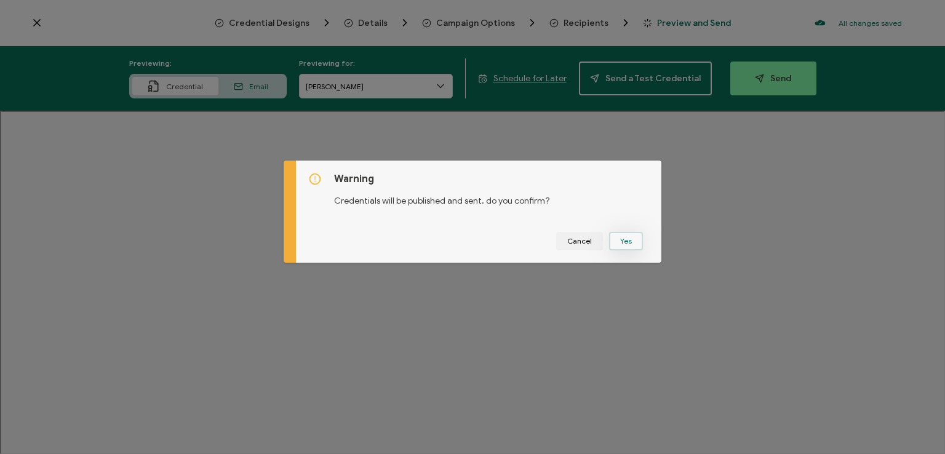
click at [622, 239] on button "Yes" at bounding box center [626, 241] width 34 height 18
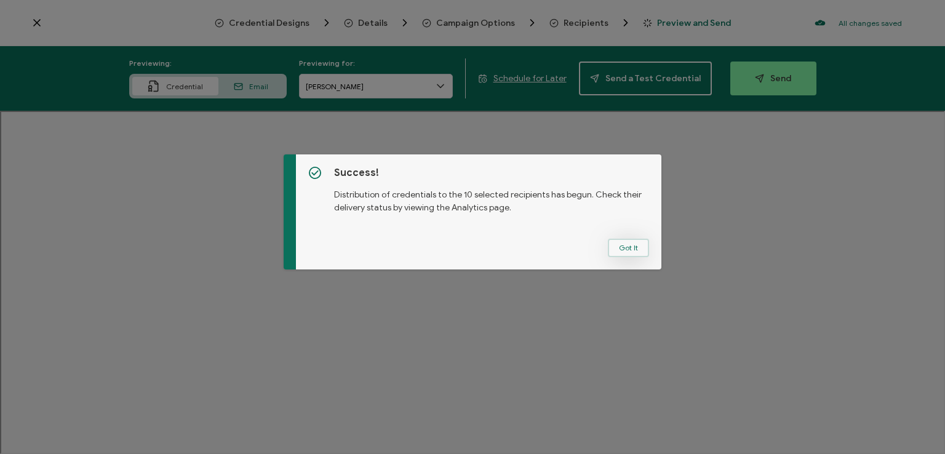
click at [623, 247] on button "Got It" at bounding box center [628, 248] width 41 height 18
